Goal: Task Accomplishment & Management: Complete application form

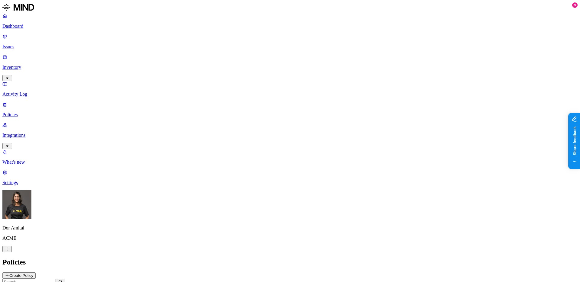
click at [6, 56] on icon at bounding box center [4, 57] width 3 height 3
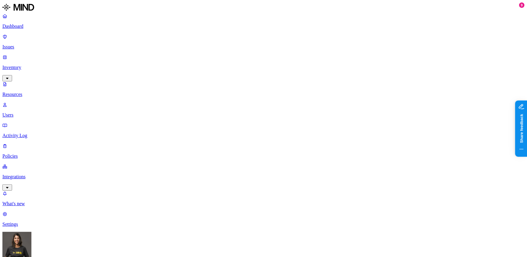
click at [24, 153] on p "Policies" at bounding box center [263, 155] width 523 height 5
